Goal: Check status

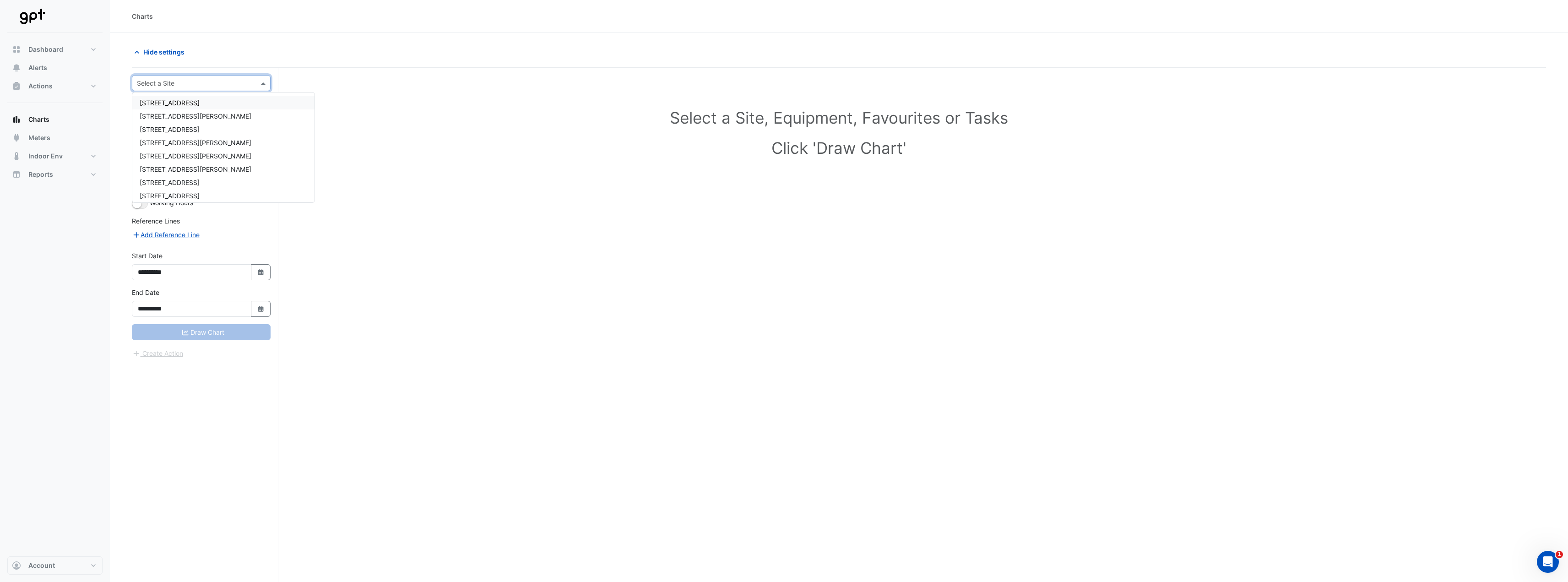
click at [212, 81] on input "text" at bounding box center [192, 83] width 110 height 10
click at [224, 121] on div "[STREET_ADDRESS][PERSON_NAME]" at bounding box center [223, 116] width 183 height 14
click at [192, 112] on input "text" at bounding box center [192, 110] width 95 height 10
click at [403, 101] on div "Select a Site, Equipment, Favourites or Tasks Click 'Draw Chart'" at bounding box center [839, 135] width 1403 height 112
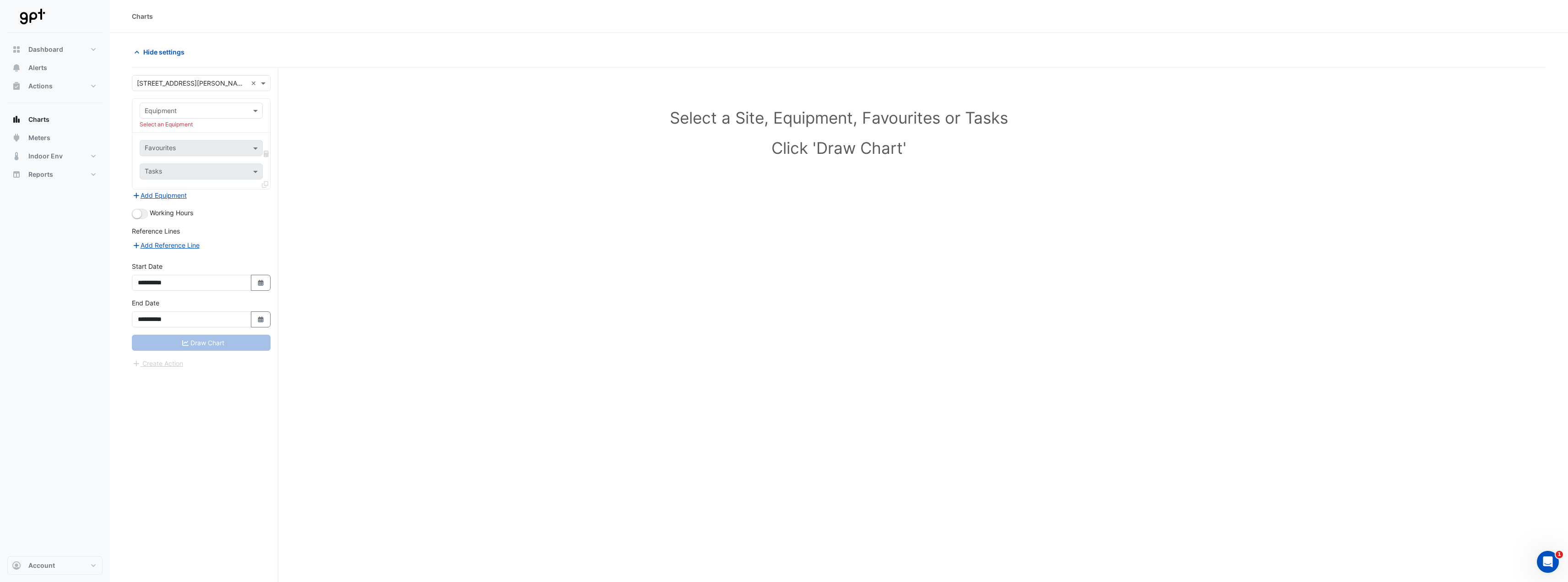
click at [403, 101] on div "Select a Site, Equipment, Favourites or Tasks Click 'Draw Chart'" at bounding box center [839, 135] width 1403 height 112
click at [484, 148] on h1 "Click 'Draw Chart'" at bounding box center [839, 147] width 1374 height 19
click at [195, 114] on input "text" at bounding box center [192, 110] width 95 height 10
click at [453, 208] on div "Select a Site, Equipment, Favourites or Tasks Click 'Draw Chart'" at bounding box center [839, 342] width 1413 height 549
